Goal: Entertainment & Leisure: Consume media (video, audio)

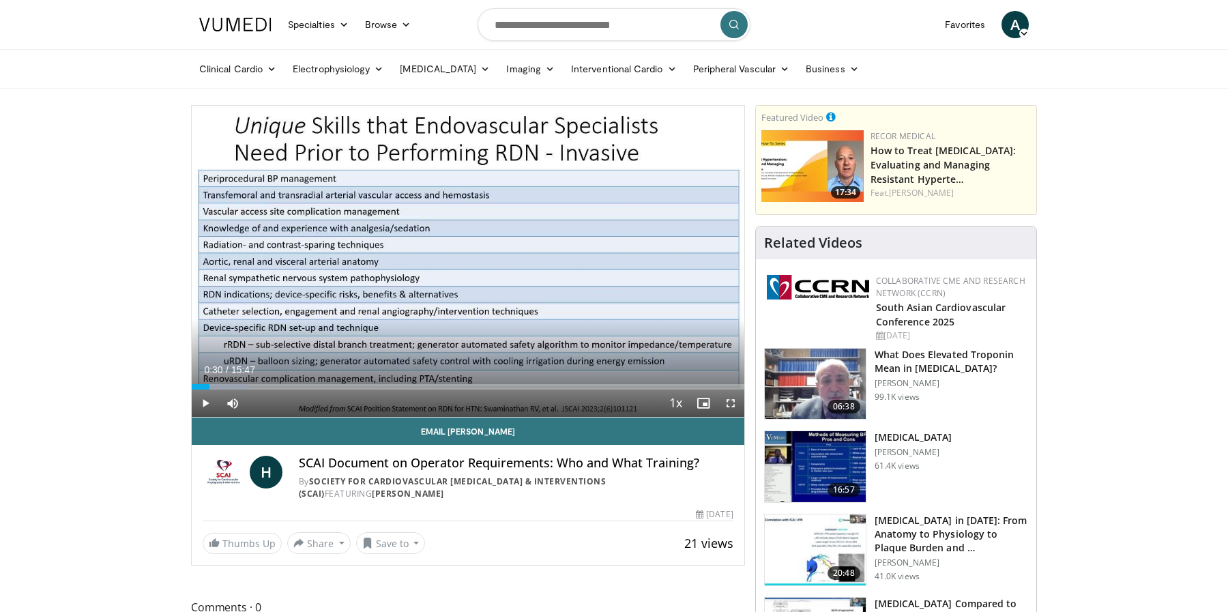
click at [202, 404] on span "Video Player" at bounding box center [205, 403] width 27 height 27
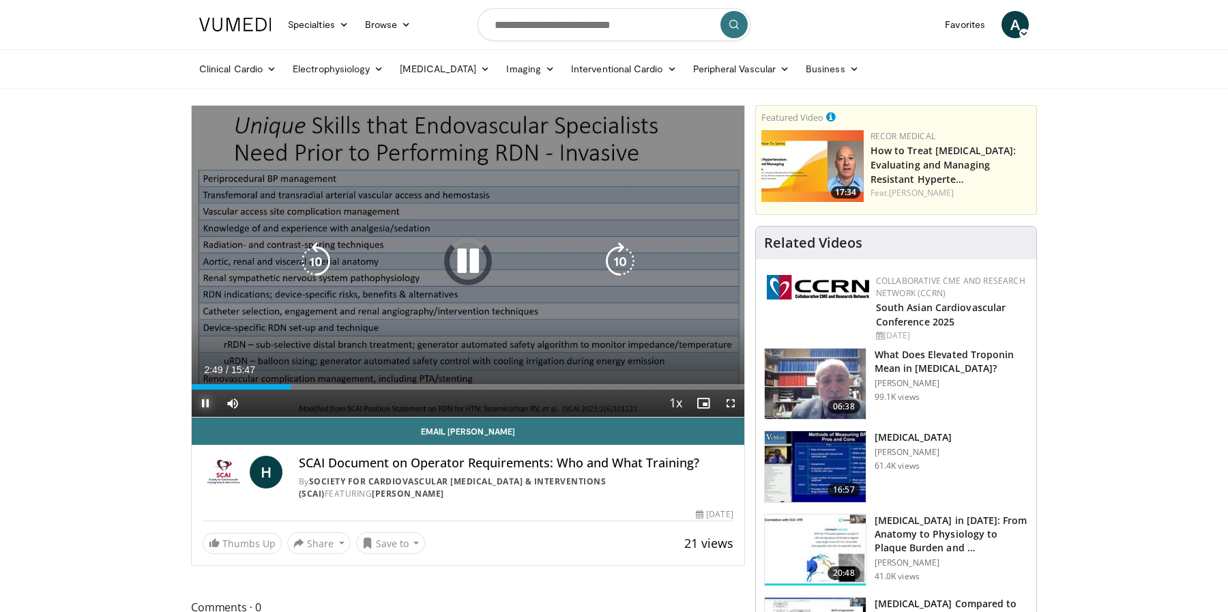
click at [200, 404] on span "Video Player" at bounding box center [205, 403] width 27 height 27
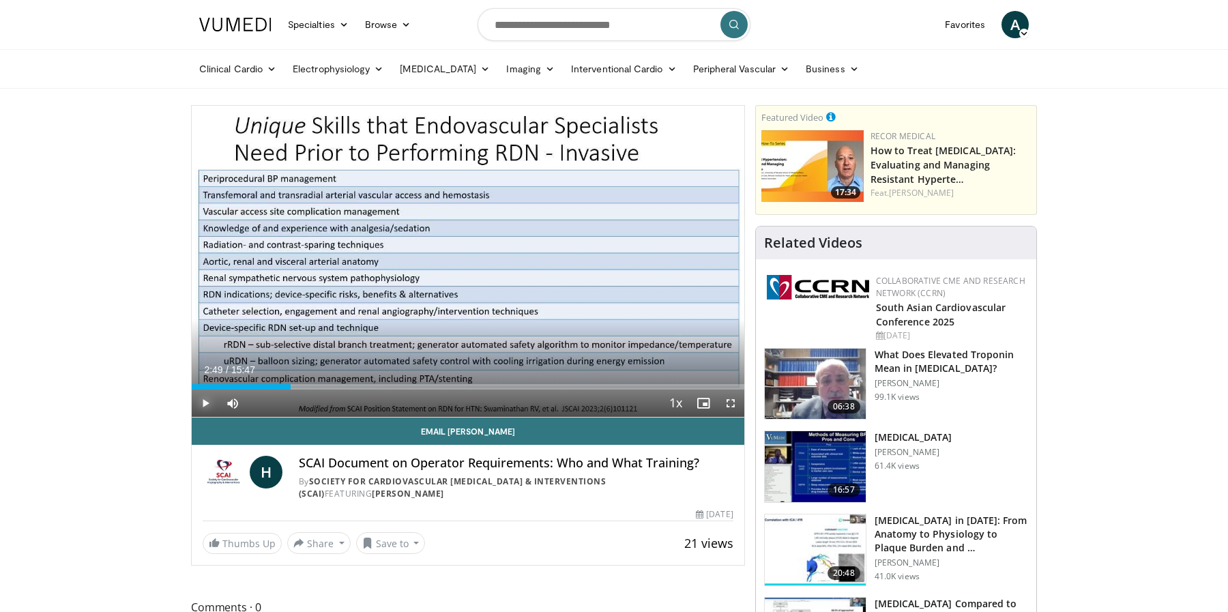
click at [207, 401] on span "Video Player" at bounding box center [205, 403] width 27 height 27
click at [205, 407] on span "Video Player" at bounding box center [205, 403] width 27 height 27
click at [732, 403] on span "Video Player" at bounding box center [730, 403] width 27 height 27
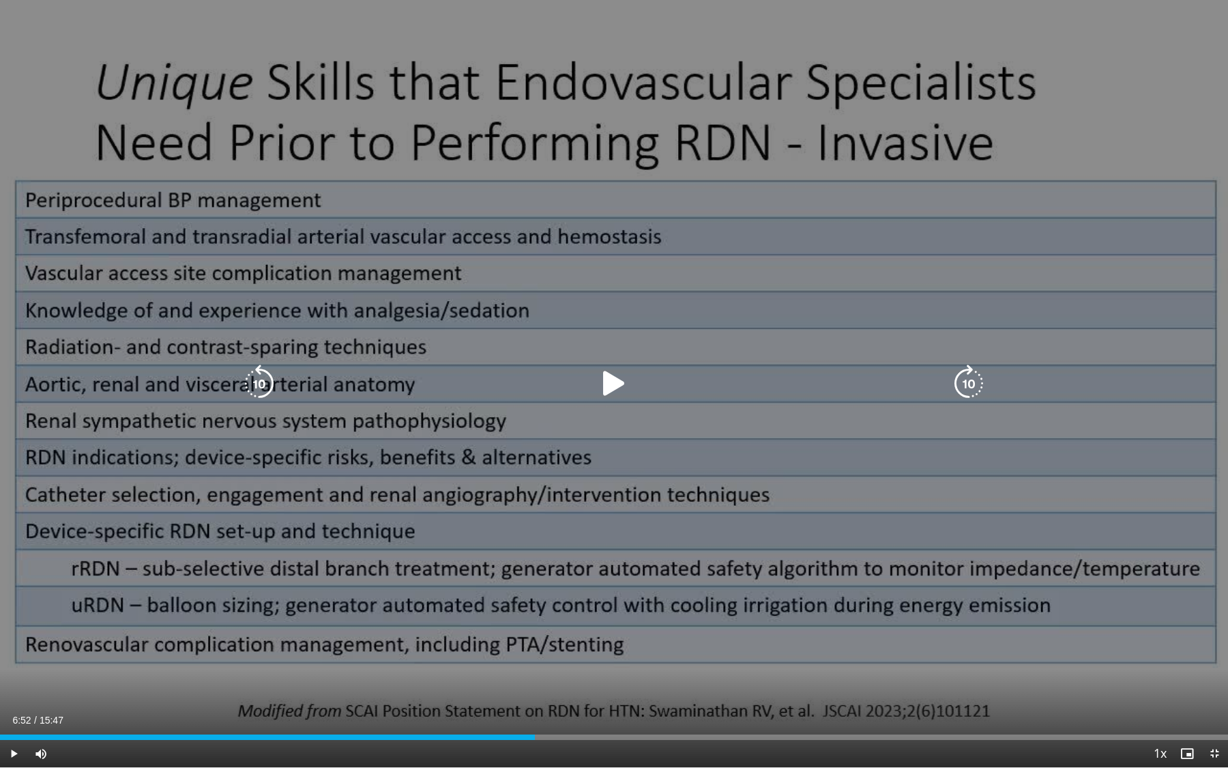
click at [547, 455] on div "10 seconds Tap to unmute" at bounding box center [614, 383] width 1228 height 767
click at [618, 381] on icon "Video Player" at bounding box center [614, 383] width 38 height 38
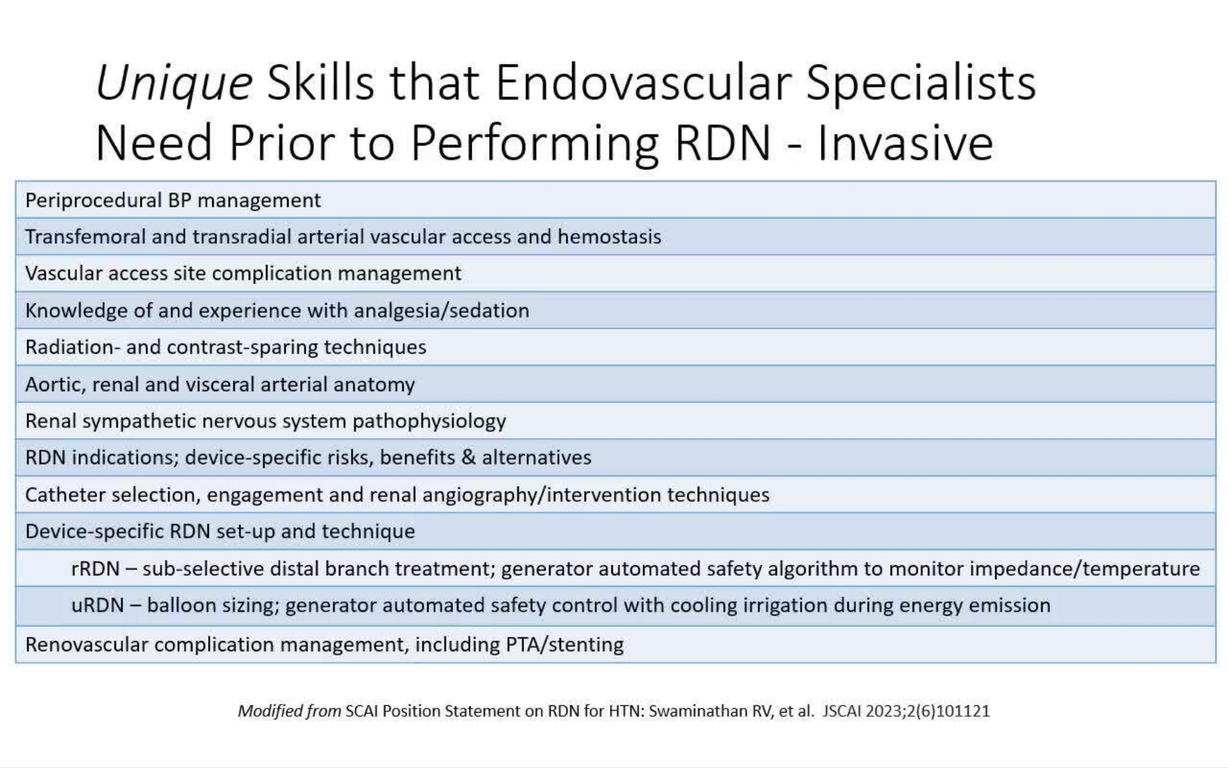
click at [463, 612] on video-js "**********" at bounding box center [614, 384] width 1228 height 768
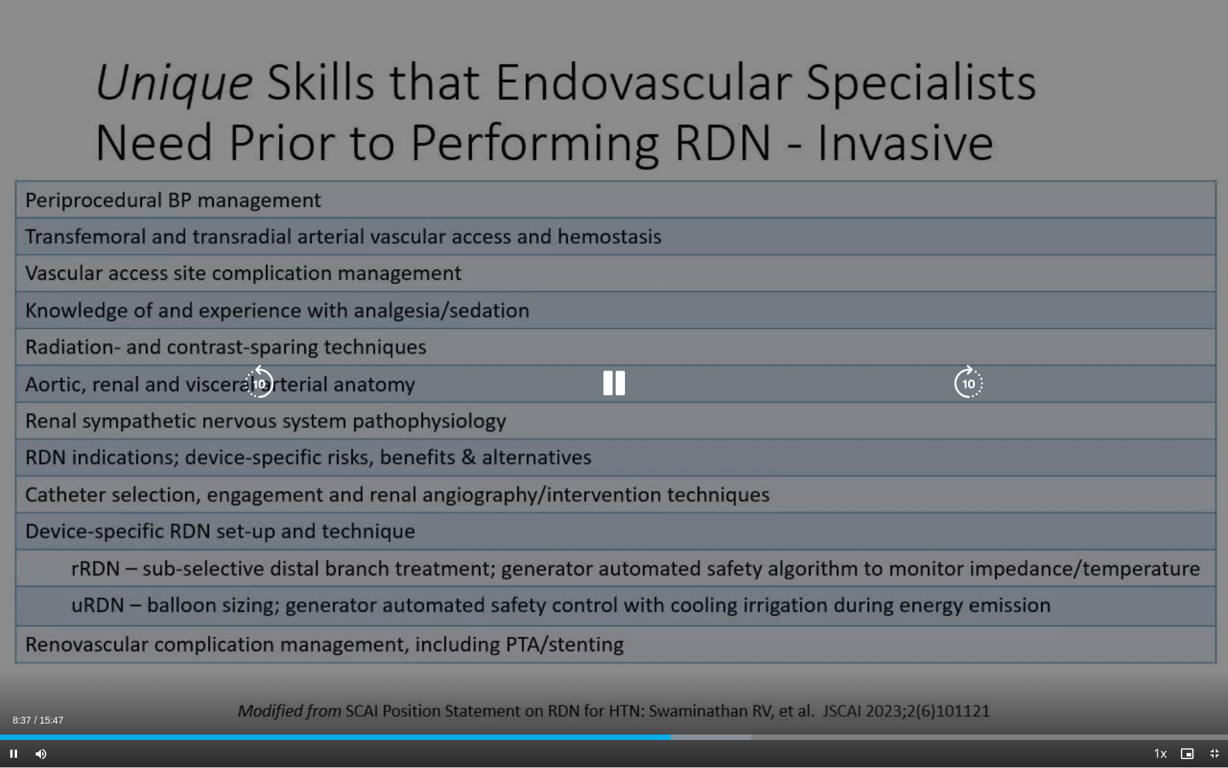
click at [437, 612] on div "10 seconds Tap to unmute" at bounding box center [614, 383] width 1228 height 767
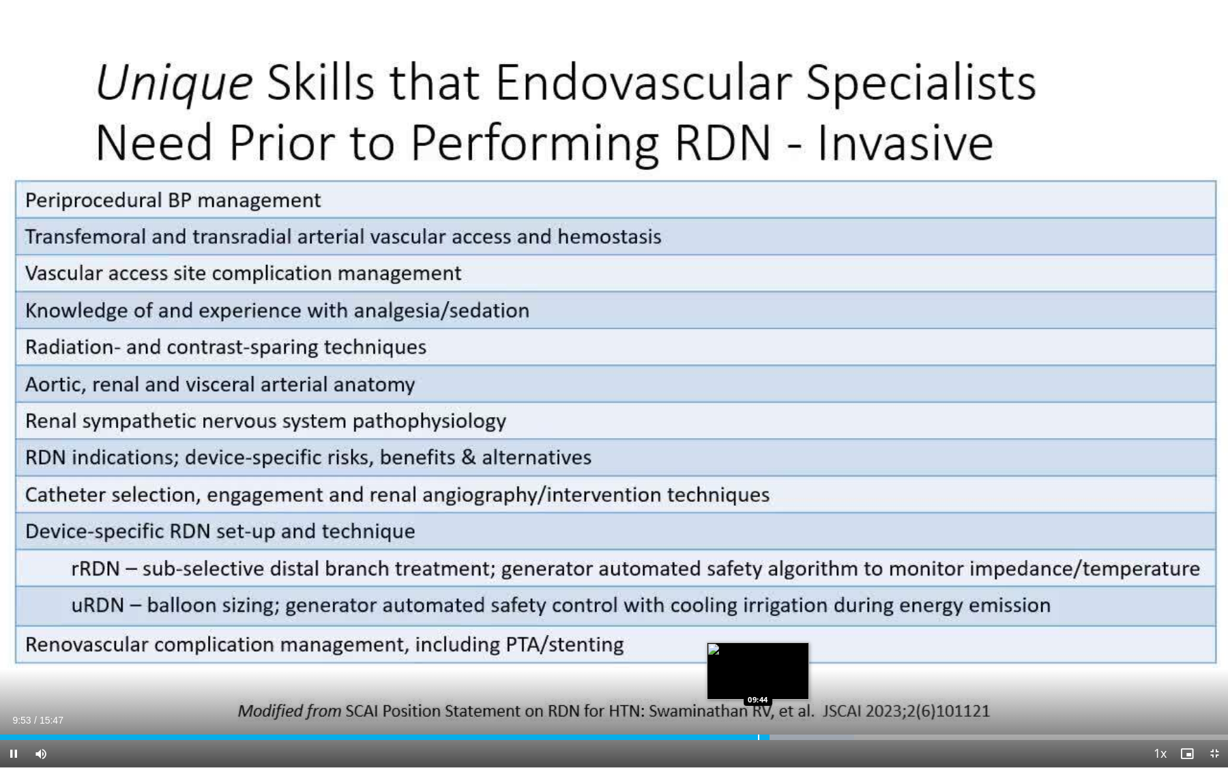
click at [758, 612] on div "Progress Bar" at bounding box center [758, 736] width 1 height 5
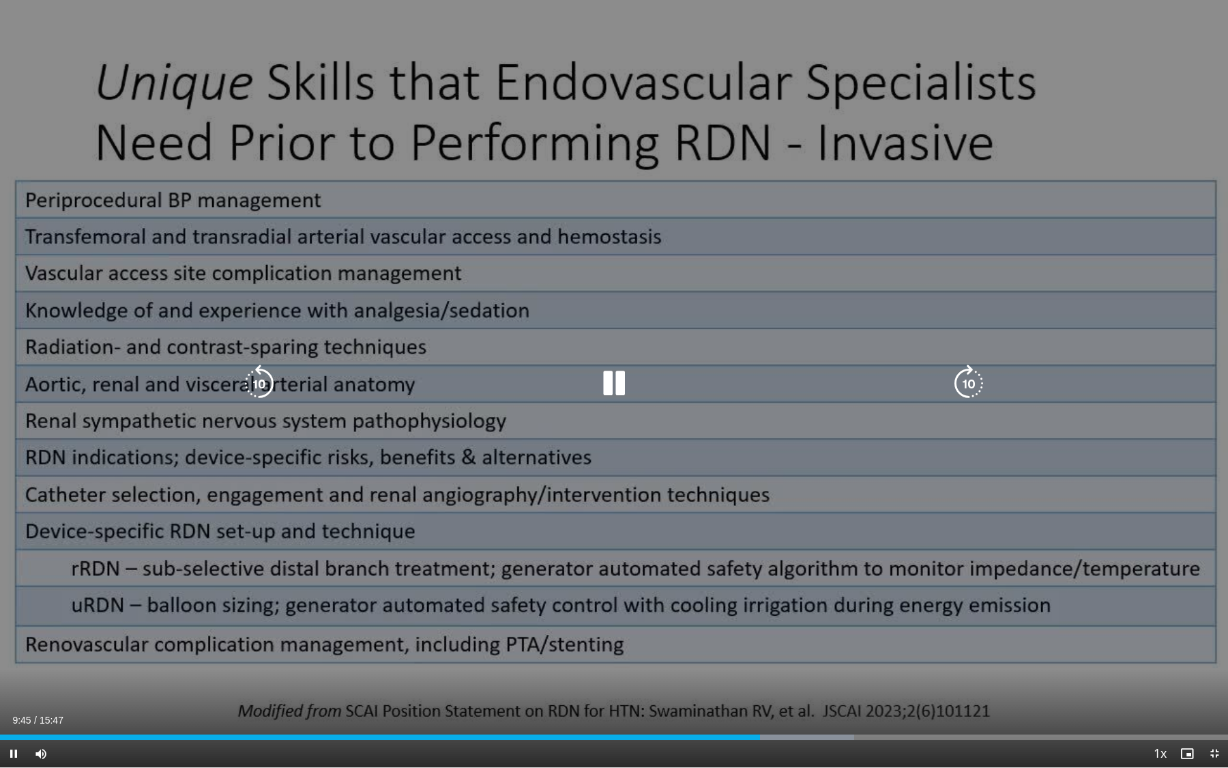
click at [289, 589] on div "10 seconds Tap to unmute" at bounding box center [614, 383] width 1228 height 767
click at [184, 607] on div "10 seconds Tap to unmute" at bounding box center [614, 383] width 1228 height 767
click at [185, 607] on div "10 seconds Tap to unmute" at bounding box center [614, 383] width 1228 height 767
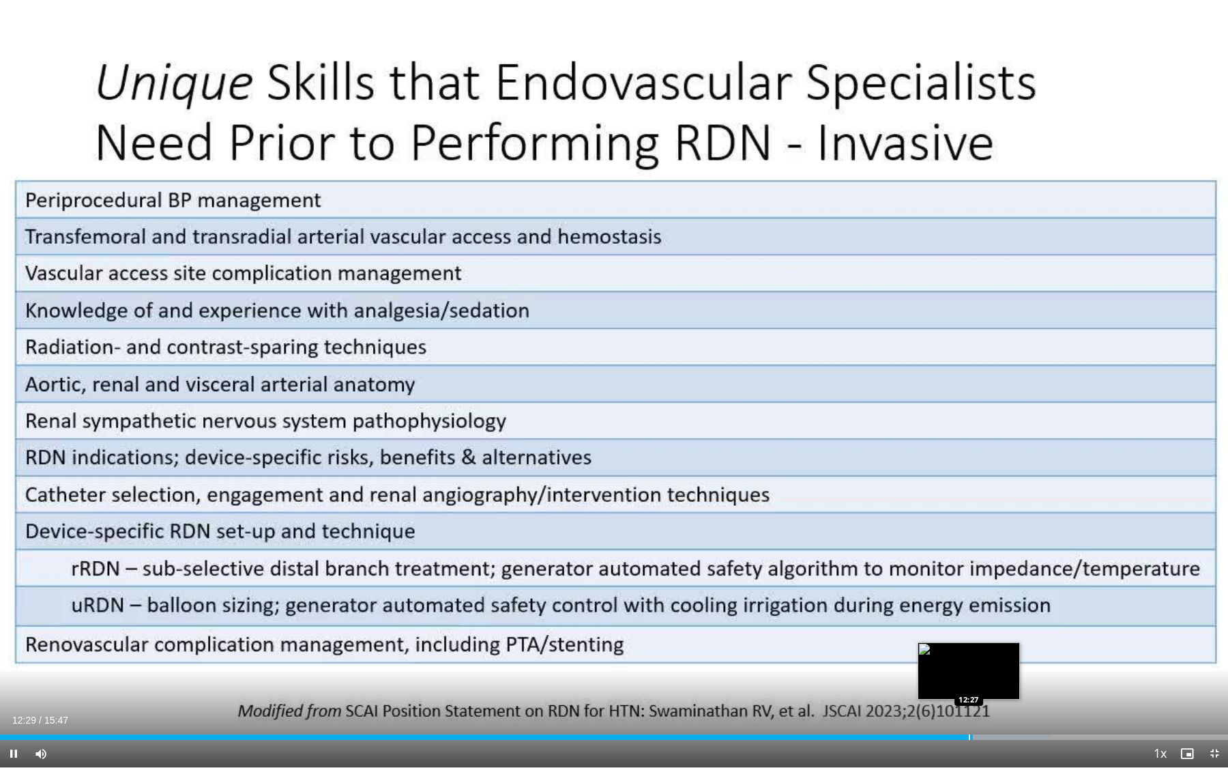
click at [969, 612] on div "Progress Bar" at bounding box center [969, 736] width 1 height 5
click at [962, 612] on div "Progress Bar" at bounding box center [962, 736] width 1 height 5
click at [964, 612] on div "Progress Bar" at bounding box center [964, 736] width 1 height 5
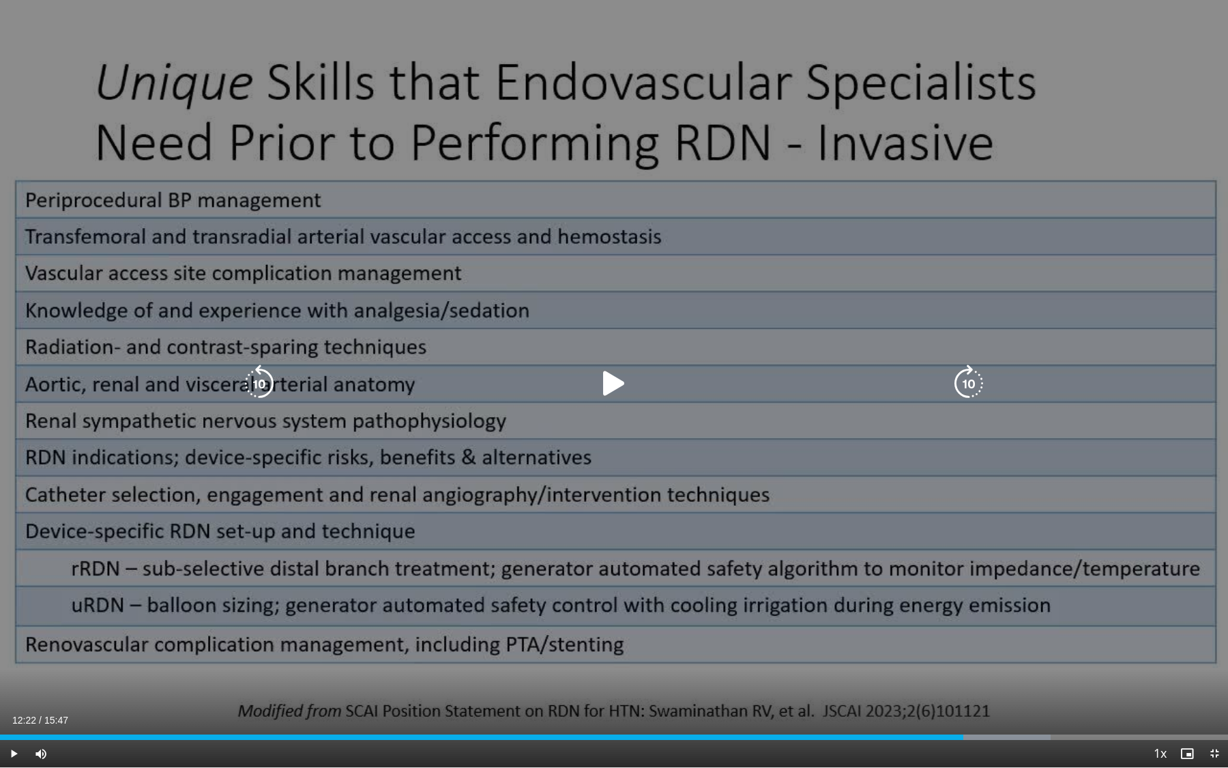
click at [963, 612] on div "12:30" at bounding box center [482, 736] width 964 height 5
click at [963, 612] on div "12:22" at bounding box center [482, 736] width 964 height 5
